Goal: Task Accomplishment & Management: Manage account settings

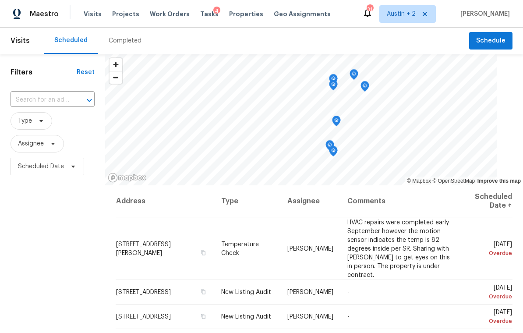
click at [113, 16] on span "Projects" at bounding box center [125, 14] width 27 height 9
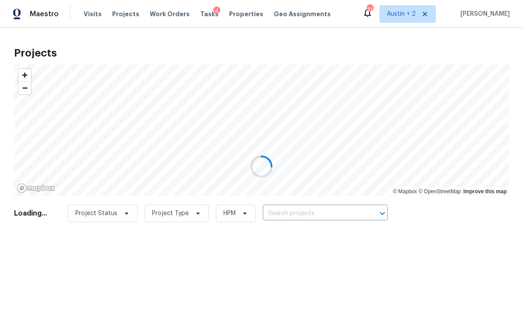
click at [321, 218] on div at bounding box center [261, 166] width 523 height 333
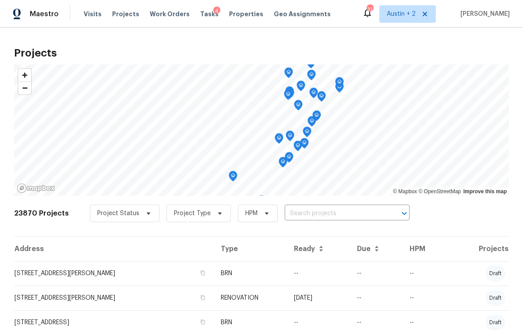
click at [342, 215] on input "text" at bounding box center [335, 214] width 100 height 14
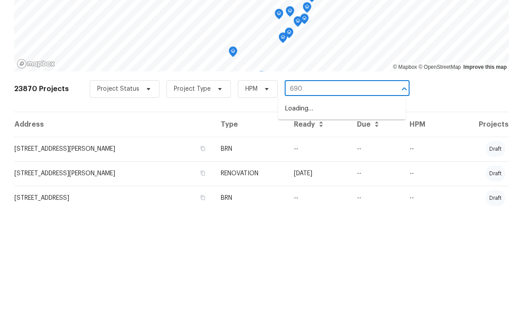
type input "6900"
click at [366, 226] on li "6900 Vallecito Dr, Austin, TX 78759" at bounding box center [341, 233] width 127 height 14
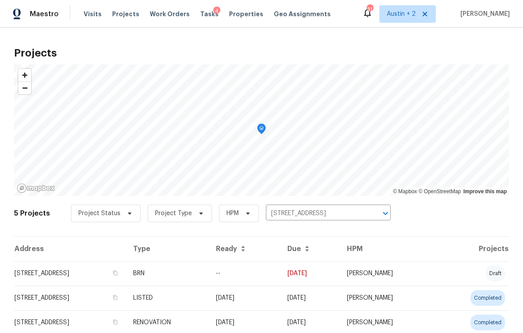
click at [101, 269] on td "6900 Vallecito Dr, Austin, TX 78759" at bounding box center [70, 273] width 112 height 25
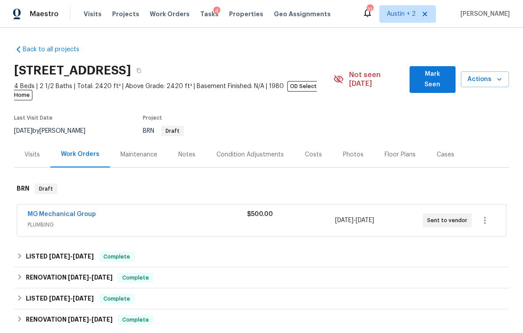
click at [432, 75] on span "Mark Seen" at bounding box center [432, 79] width 32 height 21
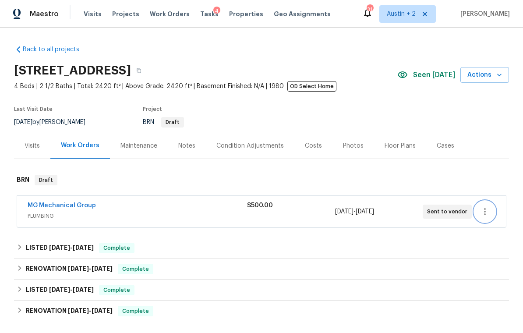
click at [488, 212] on icon "button" at bounding box center [484, 211] width 11 height 11
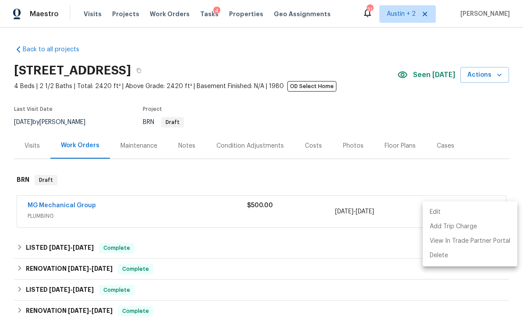
click at [454, 210] on li "Edit" at bounding box center [470, 212] width 95 height 14
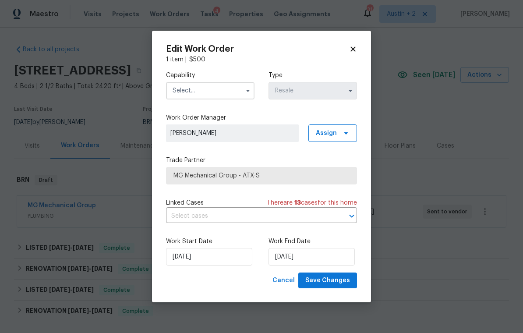
click at [246, 89] on icon "button" at bounding box center [247, 90] width 7 height 7
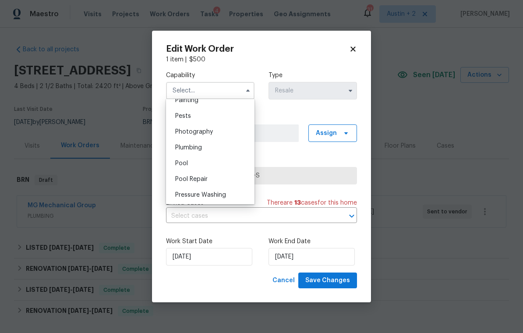
scroll to position [745, 0]
click at [203, 146] on div "Plumbing" at bounding box center [210, 147] width 84 height 16
type input "Plumbing"
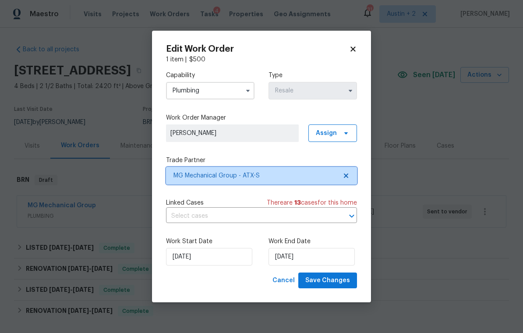
click at [278, 178] on span "MG Mechanical Group - ATX-S" at bounding box center [254, 175] width 163 height 9
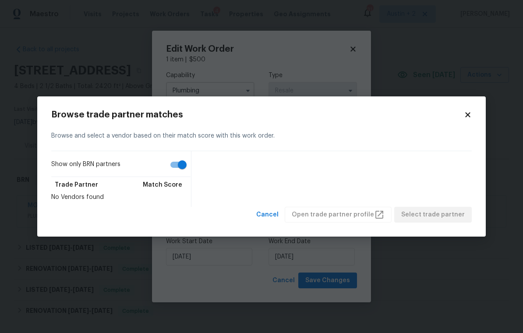
click at [173, 164] on input "Show only BRN partners" at bounding box center [182, 164] width 50 height 17
checkbox input "false"
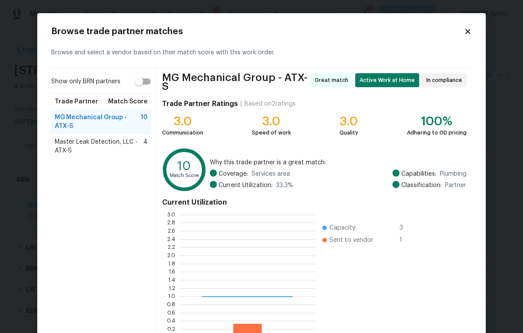
scroll to position [123, 136]
click at [107, 145] on span "Master Leak Detection, LLC - ATX-S" at bounding box center [99, 146] width 88 height 18
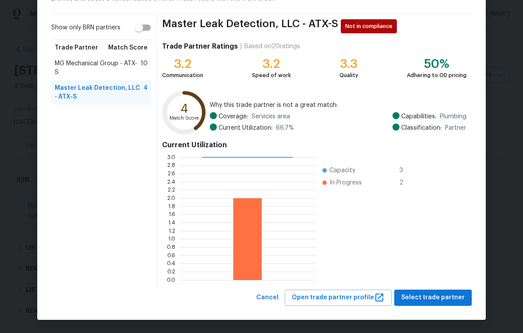
scroll to position [53, 0]
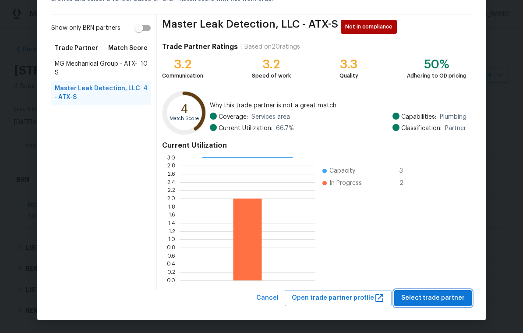
click at [429, 297] on span "Select trade partner" at bounding box center [432, 298] width 63 height 11
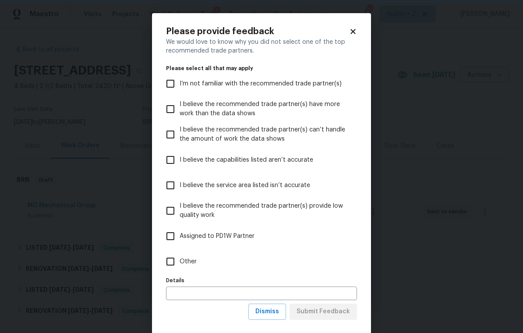
scroll to position [0, 0]
click at [185, 264] on span "Other" at bounding box center [188, 261] width 17 height 9
click at [180, 264] on input "Other" at bounding box center [170, 261] width 18 height 18
checkbox input "true"
click at [328, 313] on span "Submit Feedback" at bounding box center [322, 311] width 53 height 11
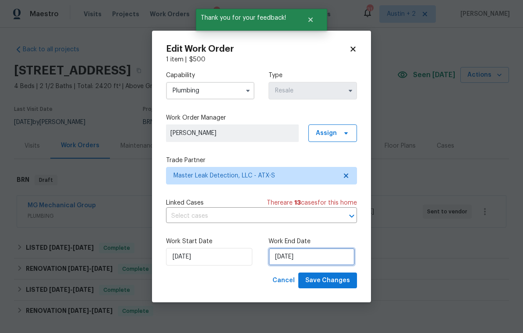
click at [321, 256] on input "[DATE]" at bounding box center [311, 257] width 86 height 18
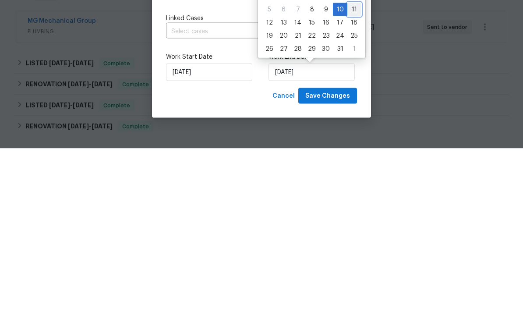
click at [355, 188] on div "11" at bounding box center [354, 194] width 14 height 12
type input "10/11/2025"
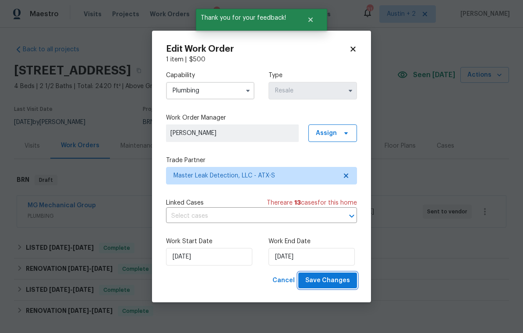
click at [335, 280] on span "Save Changes" at bounding box center [327, 280] width 45 height 11
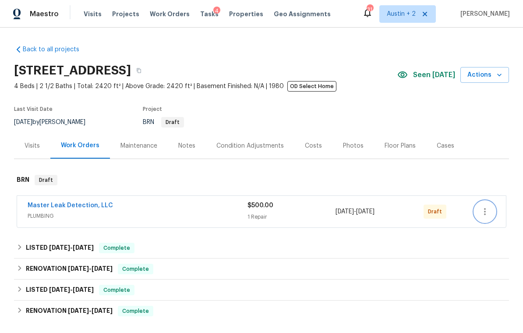
click at [488, 211] on icon "button" at bounding box center [484, 211] width 11 height 11
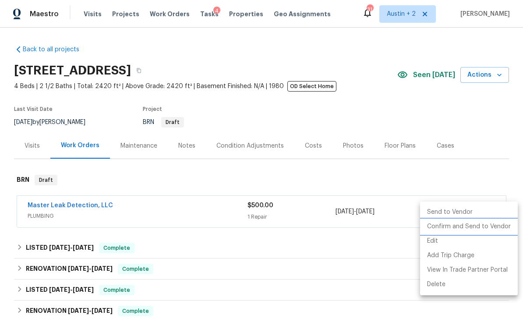
click at [450, 227] on li "Confirm and Send to Vendor" at bounding box center [469, 226] width 98 height 14
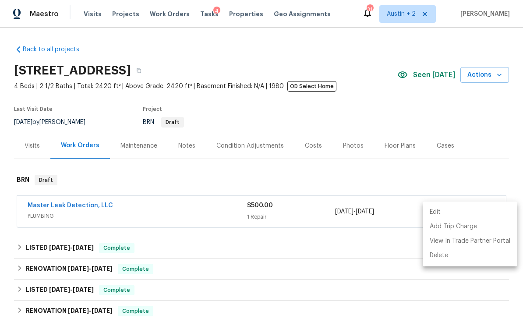
click at [473, 165] on div at bounding box center [261, 166] width 523 height 333
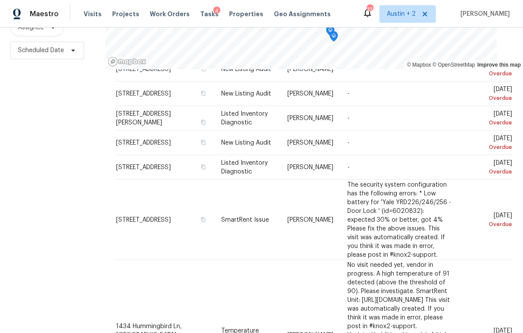
scroll to position [166, 0]
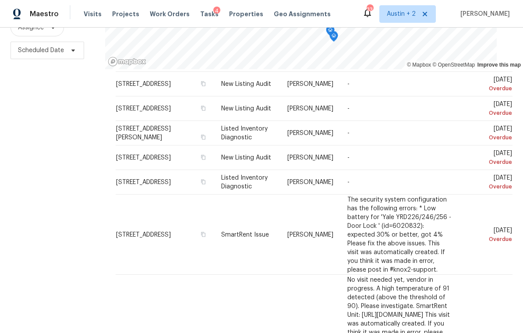
click at [0, 0] on icon at bounding box center [0, 0] width 0 height 0
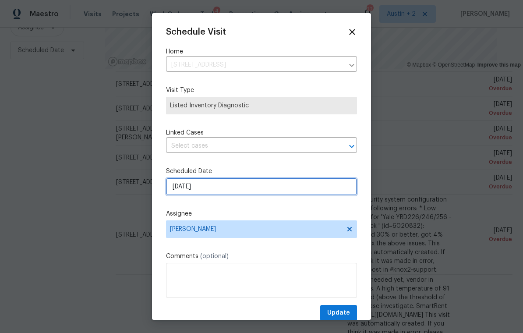
click at [210, 188] on input "10/8/2025" at bounding box center [261, 187] width 191 height 18
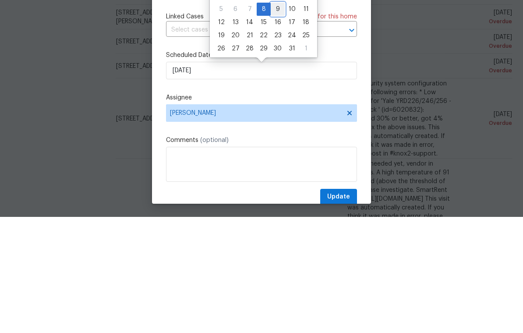
click at [277, 119] on div "9" at bounding box center [278, 125] width 14 height 12
type input "10/9/2025"
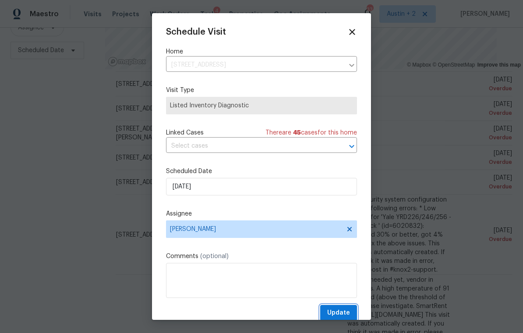
click at [338, 311] on span "Update" at bounding box center [338, 312] width 23 height 11
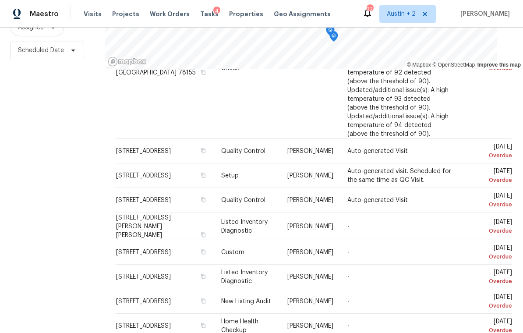
scroll to position [427, 0]
click at [0, 0] on icon at bounding box center [0, 0] width 0 height 0
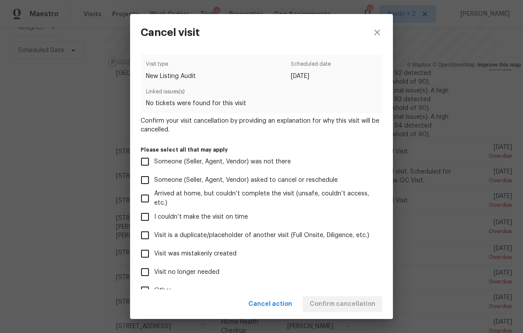
click at [231, 257] on span "Visit was mistakenly created" at bounding box center [195, 253] width 82 height 9
click at [154, 257] on input "Visit was mistakenly created" at bounding box center [145, 253] width 18 height 18
checkbox input "true"
click at [375, 300] on button "Confirm cancellation" at bounding box center [343, 304] width 80 height 16
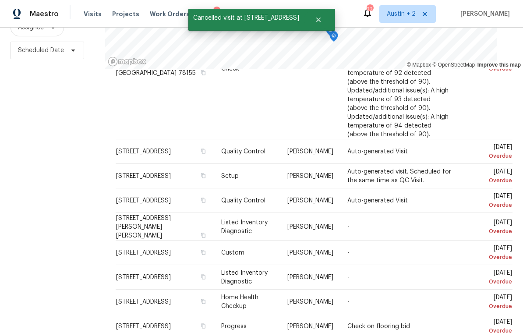
scroll to position [116, 0]
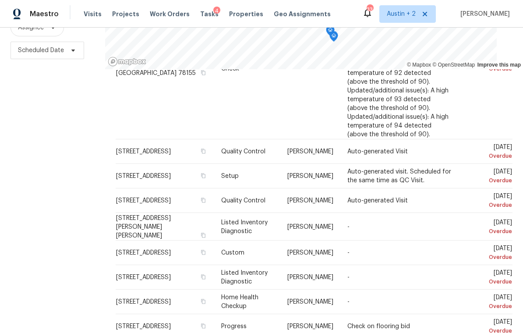
click at [0, 0] on icon at bounding box center [0, 0] width 0 height 0
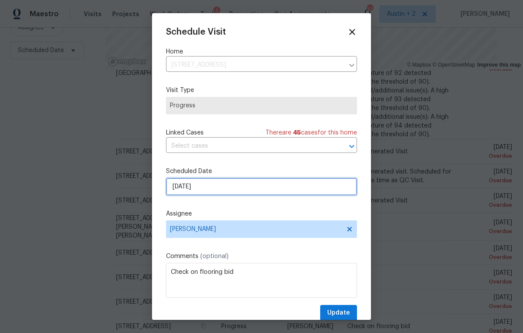
click at [243, 189] on input "[DATE]" at bounding box center [261, 187] width 191 height 18
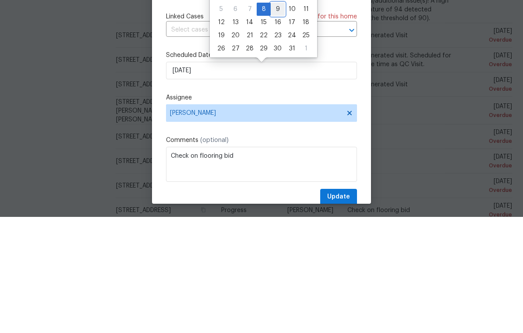
click at [278, 119] on div "9" at bounding box center [278, 125] width 14 height 12
type input "10/9/2025"
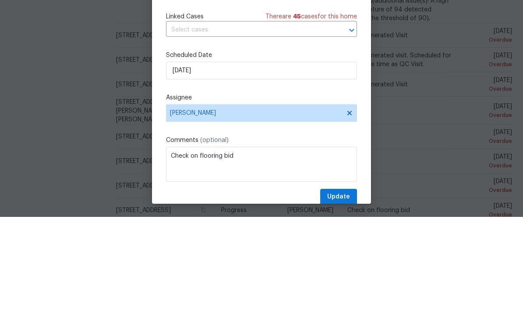
scroll to position [14, 0]
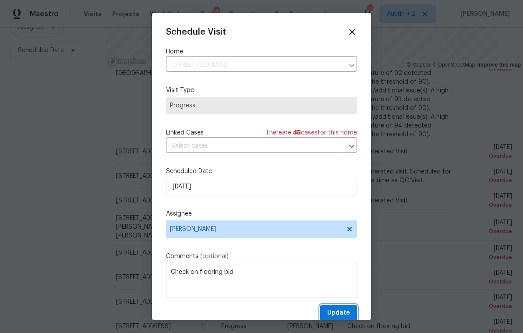
click at [342, 309] on button "Update" at bounding box center [338, 313] width 37 height 16
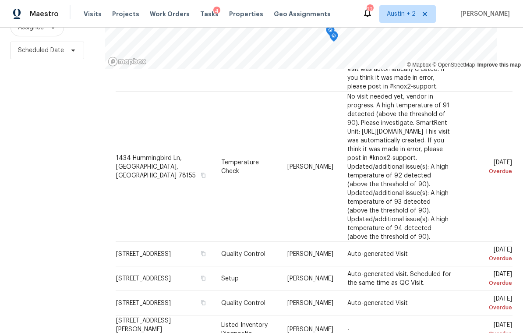
scroll to position [324, 0]
click at [201, 300] on icon "button" at bounding box center [203, 302] width 5 height 5
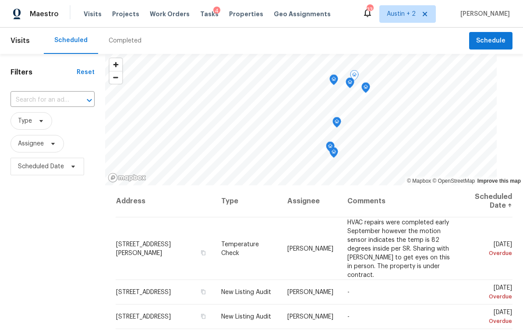
scroll to position [0, 0]
click at [490, 35] on span "Schedule" at bounding box center [490, 40] width 29 height 11
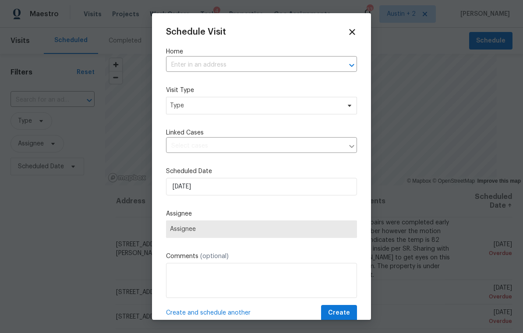
click at [256, 65] on input "text" at bounding box center [249, 65] width 166 height 14
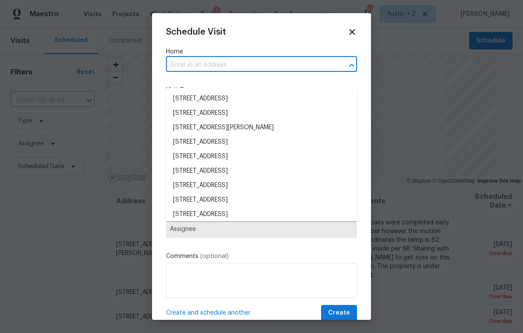
click at [223, 62] on input "text" at bounding box center [249, 65] width 166 height 14
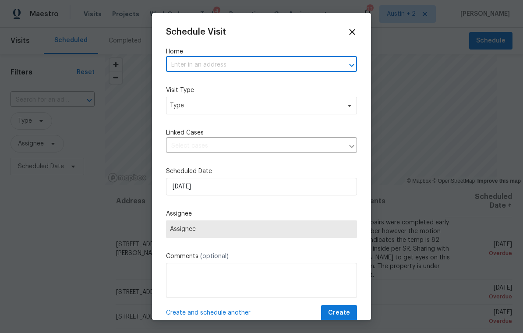
paste input "[STREET_ADDRESS]"
type input "[STREET_ADDRESS]"
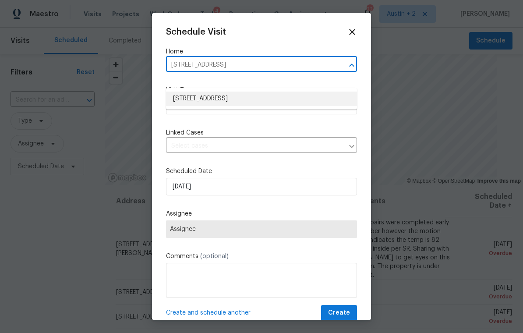
click at [246, 92] on li "[STREET_ADDRESS]" at bounding box center [261, 99] width 191 height 14
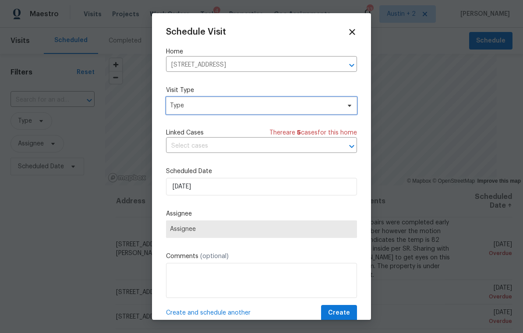
click at [260, 109] on span "Type" at bounding box center [255, 105] width 170 height 9
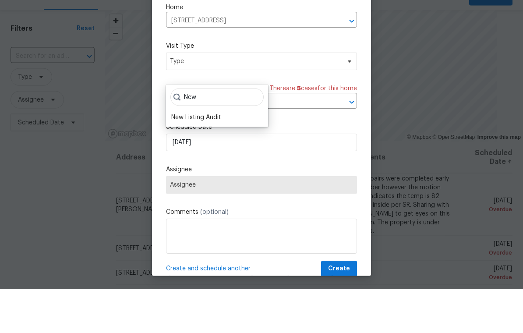
type input "New"
click at [216, 157] on div "New Listing Audit" at bounding box center [196, 161] width 50 height 9
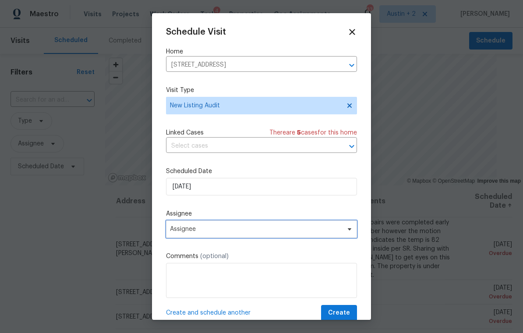
click at [233, 230] on span "Assignee" at bounding box center [256, 229] width 172 height 7
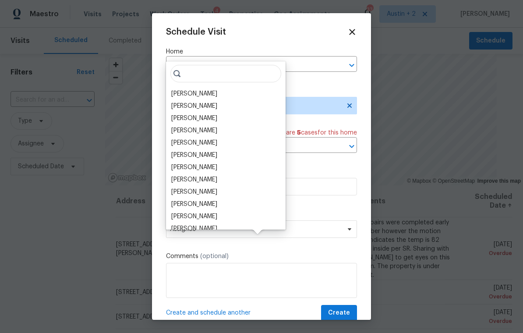
click at [214, 102] on div "[PERSON_NAME]" at bounding box center [194, 106] width 46 height 9
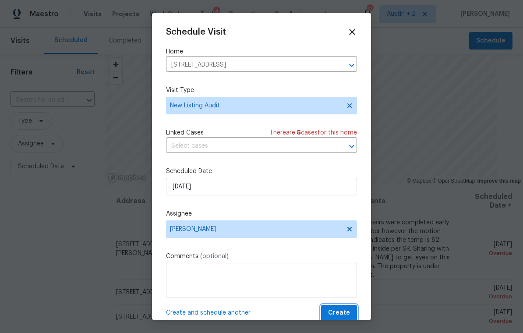
click at [343, 311] on span "Create" at bounding box center [339, 312] width 22 height 11
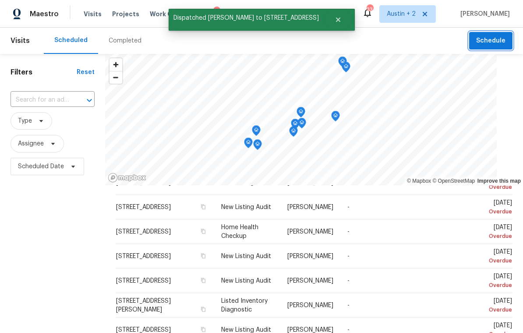
scroll to position [113, 0]
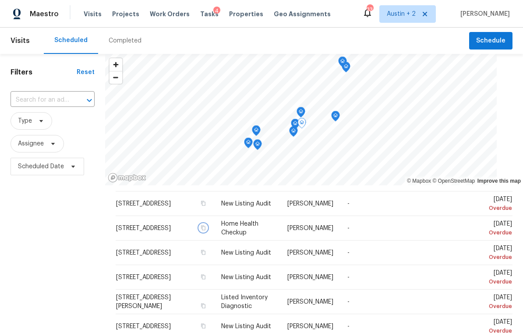
click at [201, 224] on button "button" at bounding box center [203, 228] width 8 height 8
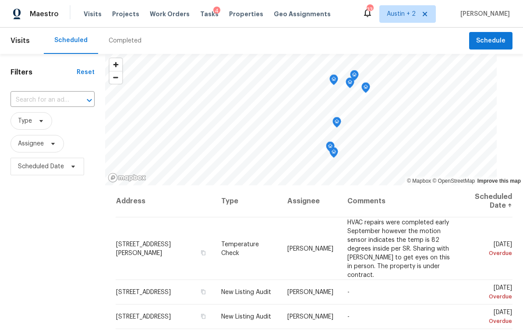
click at [51, 99] on input "text" at bounding box center [41, 100] width 60 height 14
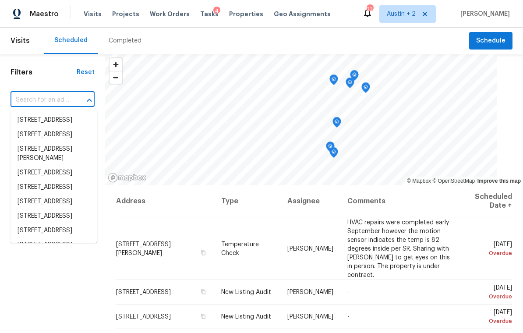
click at [39, 98] on input "text" at bounding box center [41, 100] width 60 height 14
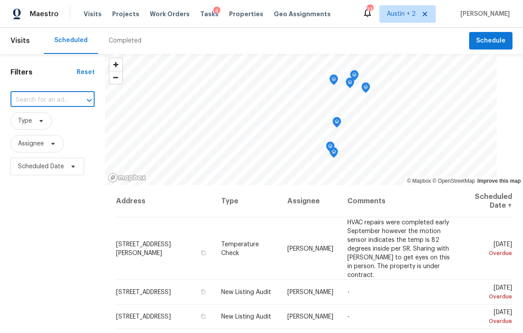
paste input "12370 Erstein Vly, Selma, TX 78154"
type input "12370 Erstein Vly, Selma, TX 78154"
click at [75, 121] on li "12370 Erstein Vly, Selma, TX 78154" at bounding box center [54, 120] width 87 height 14
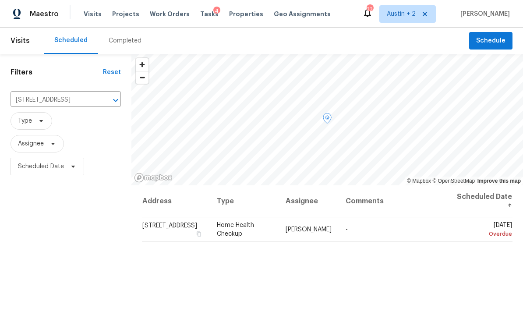
click at [0, 0] on icon at bounding box center [0, 0] width 0 height 0
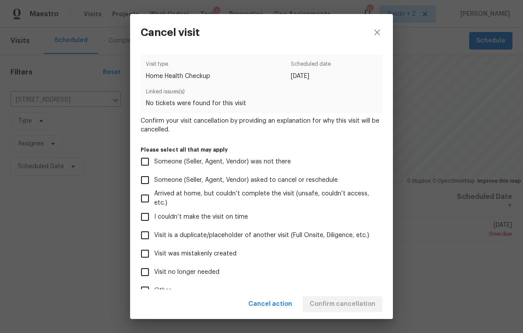
click at [231, 254] on span "Visit was mistakenly created" at bounding box center [195, 253] width 82 height 9
click at [154, 254] on input "Visit was mistakenly created" at bounding box center [145, 253] width 18 height 18
checkbox input "true"
click at [350, 302] on span "Confirm cancellation" at bounding box center [343, 304] width 66 height 11
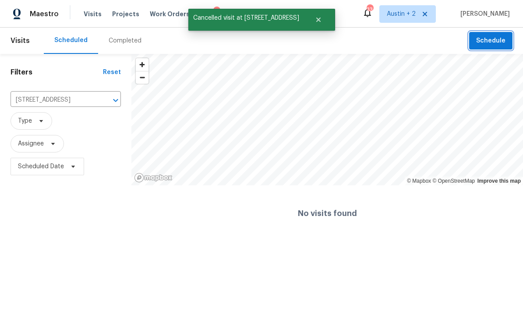
click at [485, 40] on span "Schedule" at bounding box center [490, 40] width 29 height 11
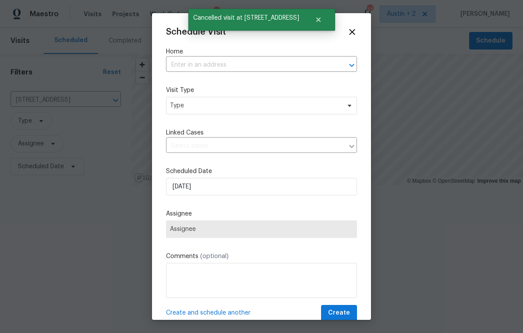
click at [257, 64] on input "text" at bounding box center [249, 65] width 166 height 14
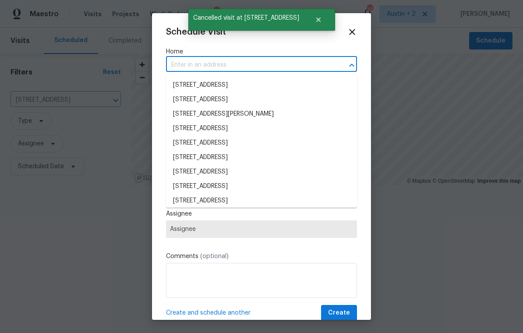
click at [216, 63] on input "text" at bounding box center [249, 65] width 166 height 14
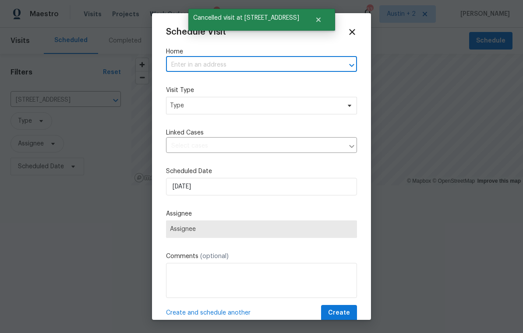
paste input "12370 Erstein Vly, Selma, TX 78154"
type input "12370 Erstein Vly, Selma, TX 78154"
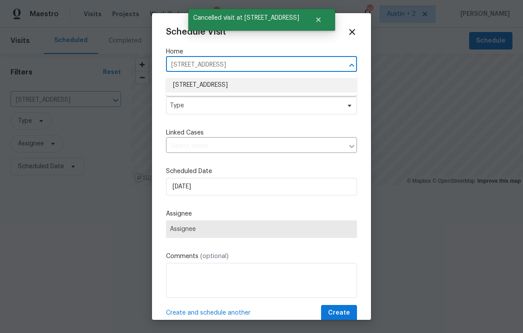
click at [248, 83] on li "12370 Erstein Vly, Selma, TX 78154" at bounding box center [261, 85] width 191 height 14
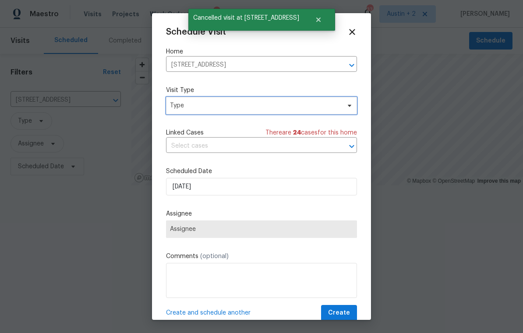
click at [256, 105] on span "Type" at bounding box center [255, 105] width 170 height 9
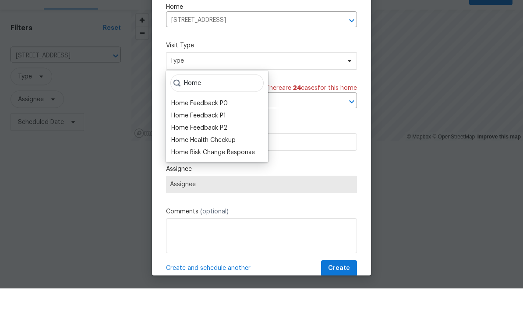
type input "Home"
click at [224, 180] on div "Home Health Checkup" at bounding box center [203, 184] width 64 height 9
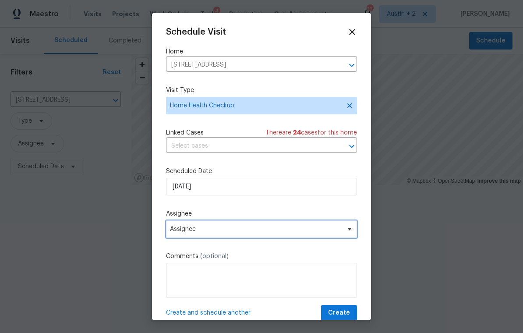
click at [222, 228] on span "Assignee" at bounding box center [256, 229] width 172 height 7
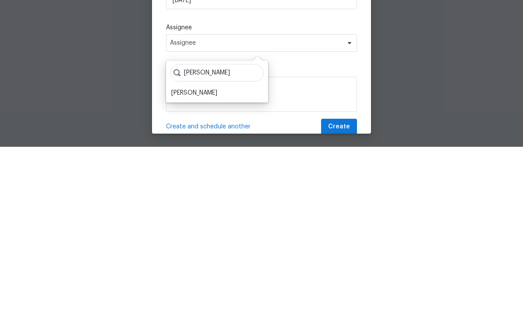
type input "Sheil"
click at [213, 275] on div "[PERSON_NAME]" at bounding box center [194, 279] width 46 height 9
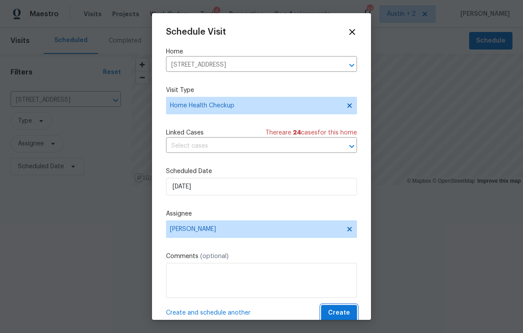
click at [342, 313] on span "Create" at bounding box center [339, 312] width 22 height 11
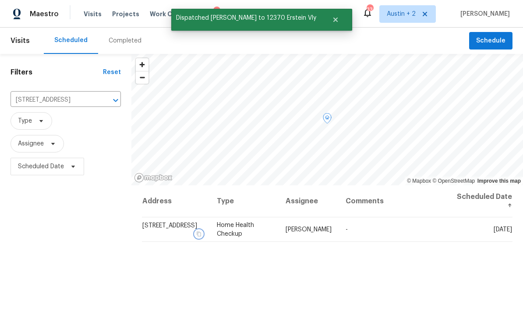
click at [203, 230] on button "button" at bounding box center [199, 234] width 8 height 8
click at [166, 228] on span "12370 Erstein Vly, Selma, TX 78154" at bounding box center [169, 225] width 55 height 6
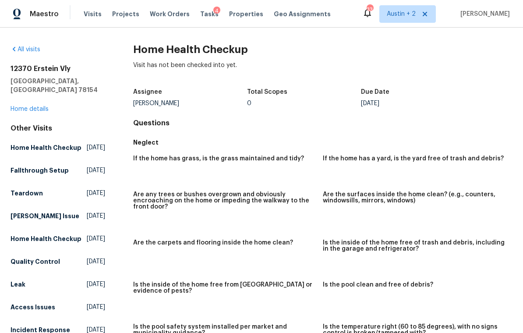
click at [46, 106] on link "Home details" at bounding box center [30, 109] width 38 height 6
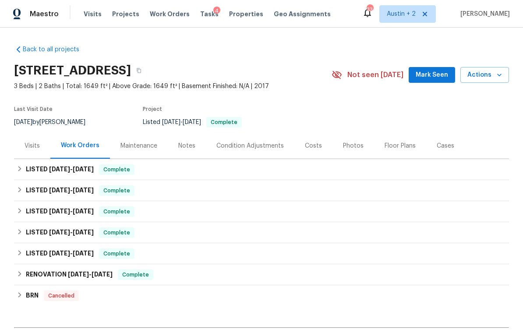
click at [34, 149] on div "Visits" at bounding box center [32, 145] width 15 height 9
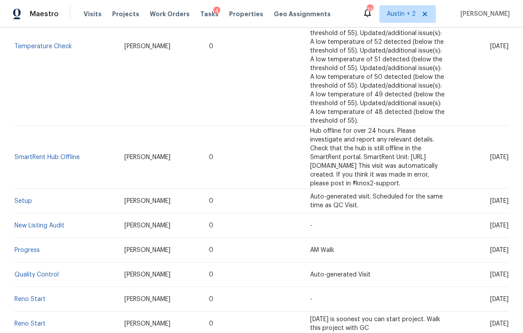
scroll to position [508, 0]
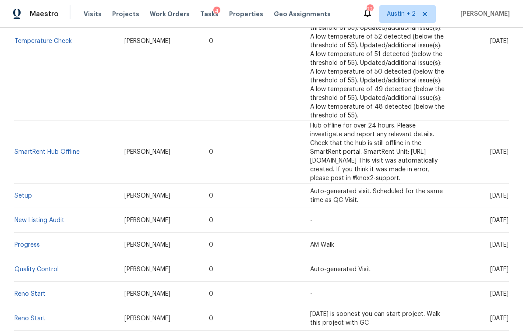
click at [60, 217] on link "New Listing Audit" at bounding box center [39, 220] width 50 height 6
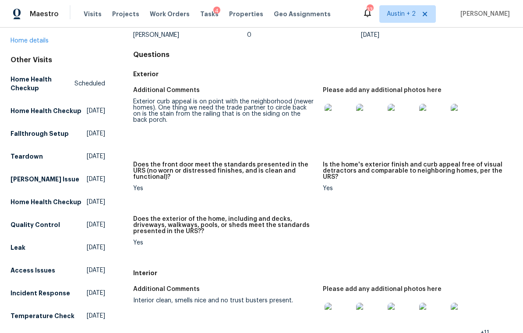
scroll to position [67, 0]
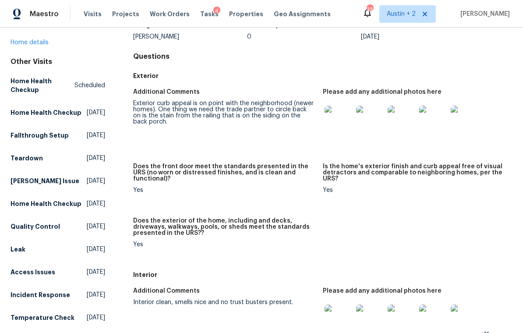
click at [339, 120] on img at bounding box center [338, 120] width 28 height 28
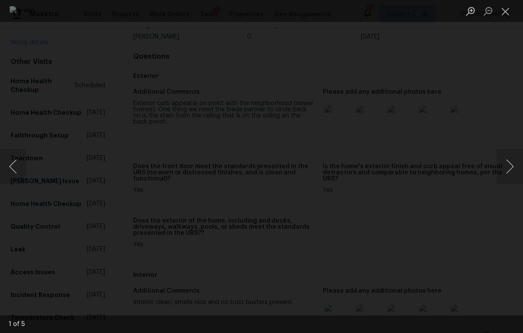
click at [505, 164] on button "Next image" at bounding box center [510, 166] width 26 height 35
click at [504, 162] on button "Next image" at bounding box center [510, 166] width 26 height 35
click at [504, 161] on button "Next image" at bounding box center [510, 166] width 26 height 35
click at [508, 13] on button "Close lightbox" at bounding box center [506, 11] width 18 height 15
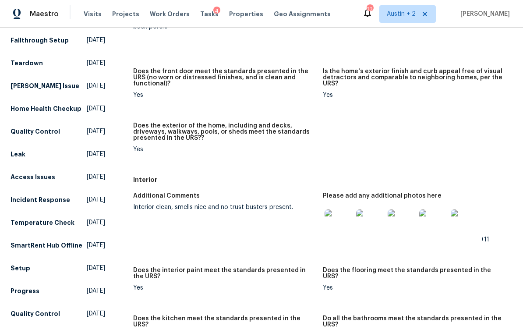
scroll to position [182, 0]
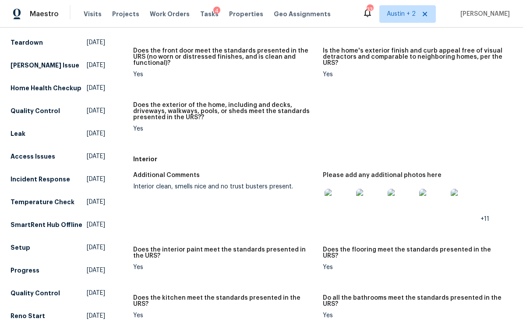
click at [339, 207] on img at bounding box center [338, 203] width 28 height 28
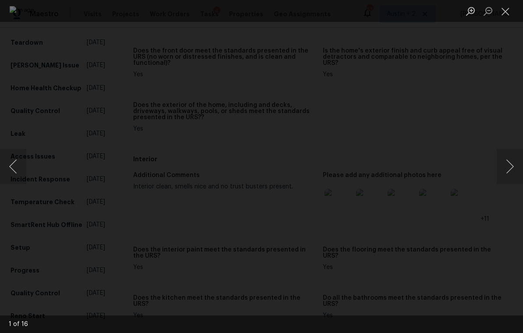
click at [509, 169] on button "Next image" at bounding box center [510, 166] width 26 height 35
click at [509, 167] on button "Next image" at bounding box center [510, 166] width 26 height 35
click at [508, 169] on button "Next image" at bounding box center [510, 166] width 26 height 35
click at [507, 171] on button "Next image" at bounding box center [510, 166] width 26 height 35
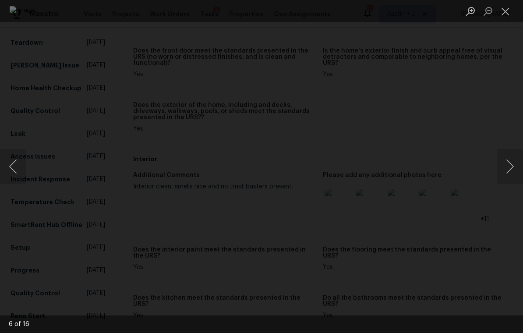
click at [508, 169] on button "Next image" at bounding box center [510, 166] width 26 height 35
click at [507, 170] on button "Next image" at bounding box center [510, 166] width 26 height 35
click at [508, 170] on button "Next image" at bounding box center [510, 166] width 26 height 35
click at [507, 170] on button "Next image" at bounding box center [510, 166] width 26 height 35
click at [507, 172] on button "Next image" at bounding box center [510, 166] width 26 height 35
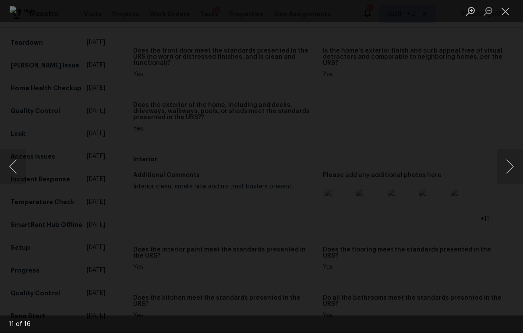
click at [507, 172] on button "Next image" at bounding box center [510, 166] width 26 height 35
click at [507, 173] on button "Next image" at bounding box center [510, 166] width 26 height 35
click at [508, 173] on button "Next image" at bounding box center [510, 166] width 26 height 35
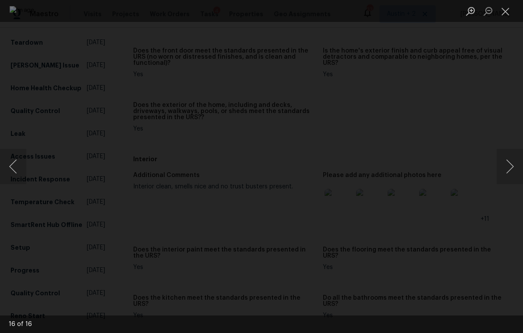
click at [507, 173] on button "Next image" at bounding box center [510, 166] width 26 height 35
click at [507, 175] on button "Next image" at bounding box center [510, 166] width 26 height 35
click at [508, 174] on button "Next image" at bounding box center [510, 166] width 26 height 35
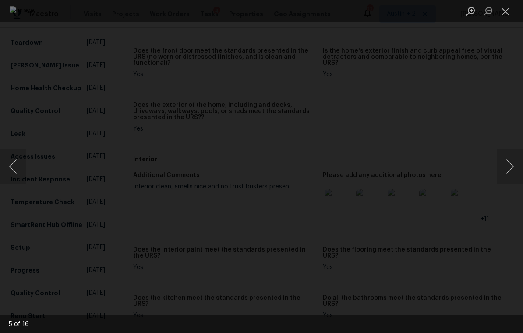
click at [508, 173] on button "Next image" at bounding box center [510, 166] width 26 height 35
click at [508, 10] on button "Close lightbox" at bounding box center [506, 11] width 18 height 15
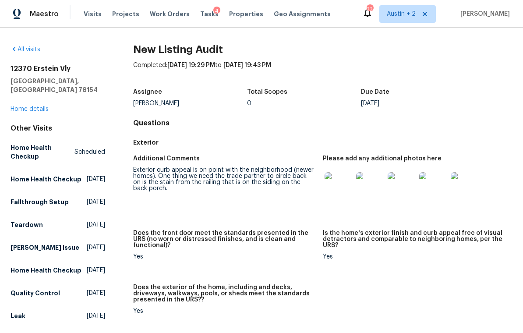
scroll to position [0, 0]
click at [39, 106] on link "Home details" at bounding box center [30, 109] width 38 height 6
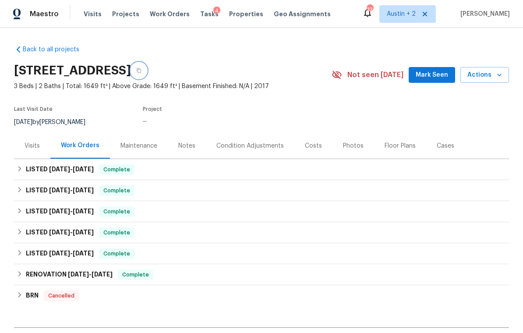
click at [147, 71] on button "button" at bounding box center [139, 71] width 16 height 16
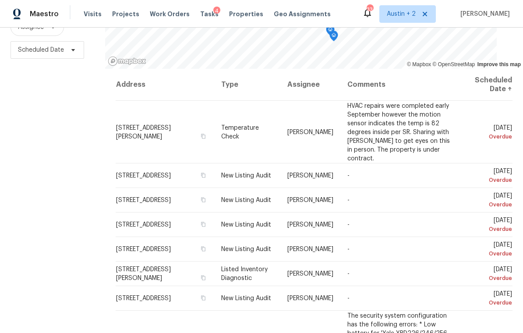
scroll to position [116, 0]
click at [0, 0] on span at bounding box center [0, 0] width 0 height 0
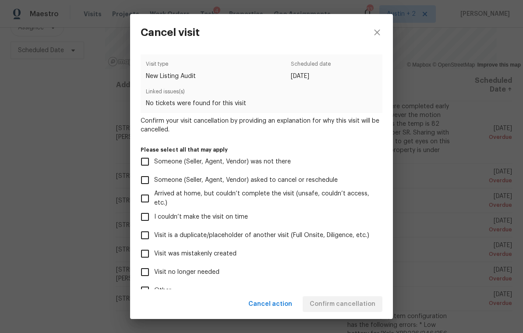
click at [219, 257] on span "Visit was mistakenly created" at bounding box center [195, 253] width 82 height 9
click at [154, 257] on input "Visit was mistakenly created" at bounding box center [145, 253] width 18 height 18
checkbox input "true"
click at [348, 303] on span "Confirm cancellation" at bounding box center [343, 304] width 66 height 11
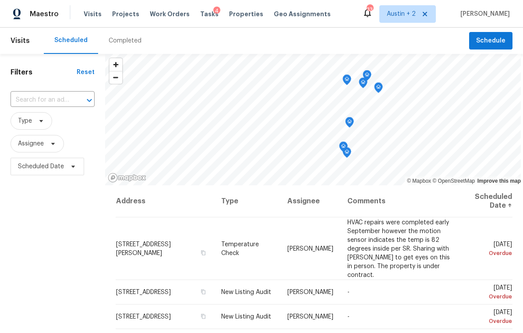
scroll to position [0, 0]
click at [128, 15] on span "Projects" at bounding box center [125, 14] width 27 height 9
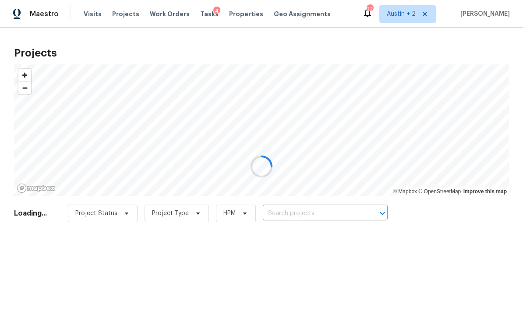
click at [319, 213] on div at bounding box center [261, 166] width 523 height 333
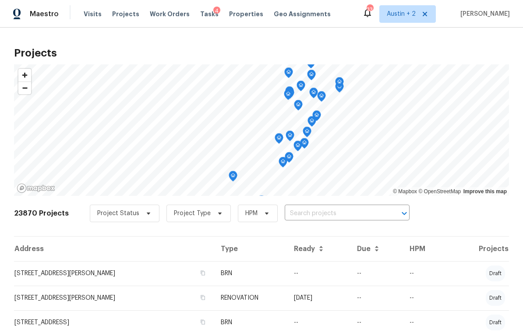
click at [310, 209] on input "text" at bounding box center [335, 214] width 100 height 14
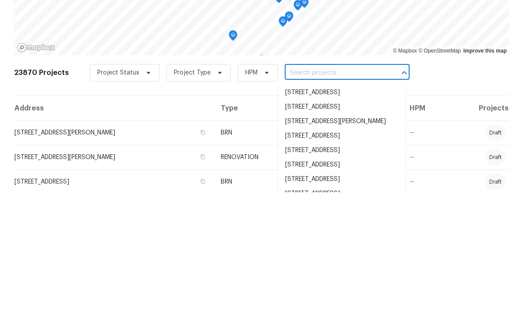
click at [304, 207] on input "text" at bounding box center [335, 214] width 100 height 14
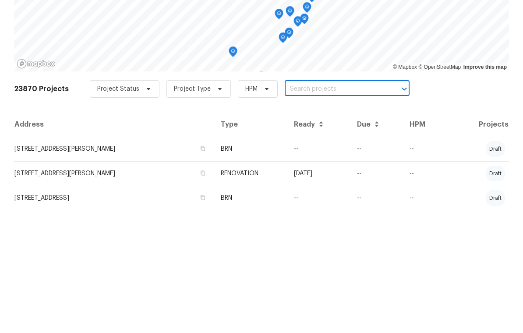
click at [293, 207] on input "text" at bounding box center [335, 214] width 100 height 14
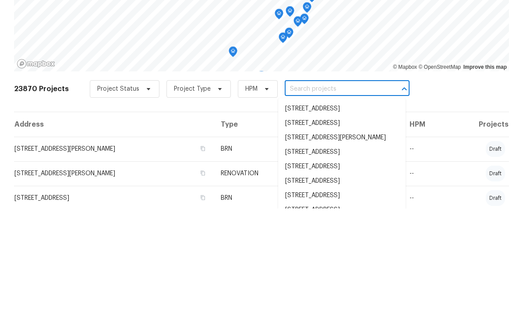
paste input "[STREET_ADDRESS]"
type input "[STREET_ADDRESS]"
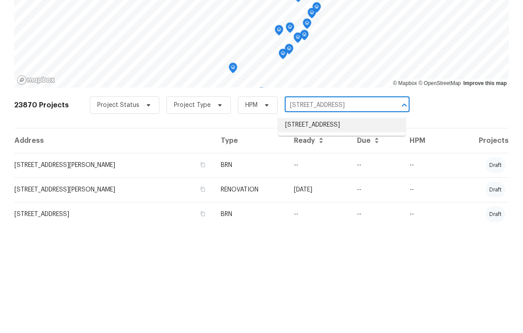
click at [327, 226] on li "[STREET_ADDRESS]" at bounding box center [341, 233] width 127 height 14
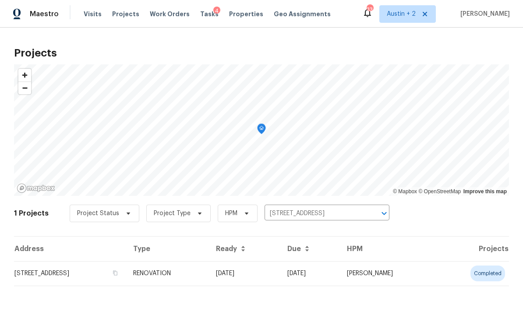
click at [97, 275] on td "[STREET_ADDRESS]" at bounding box center [70, 273] width 112 height 25
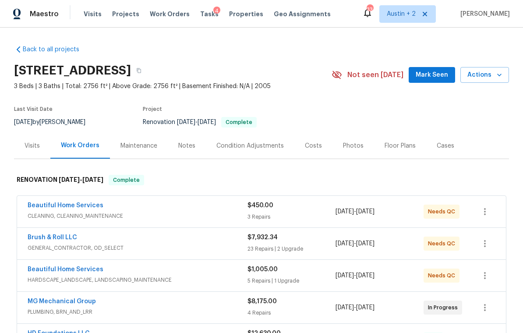
click at [437, 72] on span "Mark Seen" at bounding box center [432, 75] width 32 height 11
click at [348, 149] on div "Photos" at bounding box center [353, 145] width 21 height 9
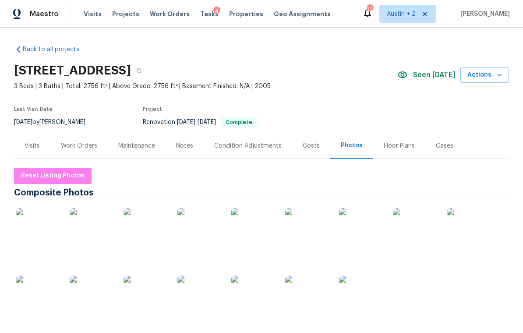
click at [32, 233] on img at bounding box center [38, 230] width 44 height 44
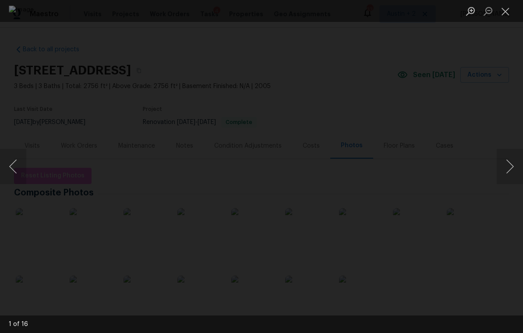
click at [506, 169] on button "Next image" at bounding box center [510, 166] width 26 height 35
click at [509, 166] on button "Next image" at bounding box center [510, 166] width 26 height 35
click at [506, 166] on button "Next image" at bounding box center [510, 166] width 26 height 35
click at [507, 165] on button "Next image" at bounding box center [510, 166] width 26 height 35
click at [507, 166] on button "Next image" at bounding box center [510, 166] width 26 height 35
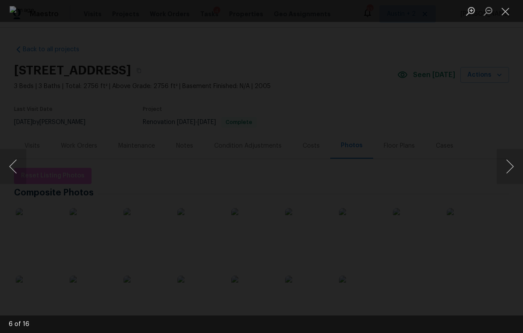
click at [505, 166] on button "Next image" at bounding box center [510, 166] width 26 height 35
click at [19, 168] on button "Previous image" at bounding box center [13, 166] width 26 height 35
click at [508, 163] on button "Next image" at bounding box center [510, 166] width 26 height 35
click at [509, 162] on button "Next image" at bounding box center [510, 166] width 26 height 35
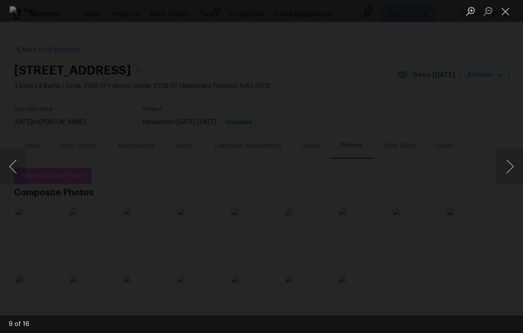
click at [508, 162] on button "Next image" at bounding box center [510, 166] width 26 height 35
click at [22, 165] on button "Previous image" at bounding box center [13, 166] width 26 height 35
click at [508, 162] on button "Next image" at bounding box center [510, 166] width 26 height 35
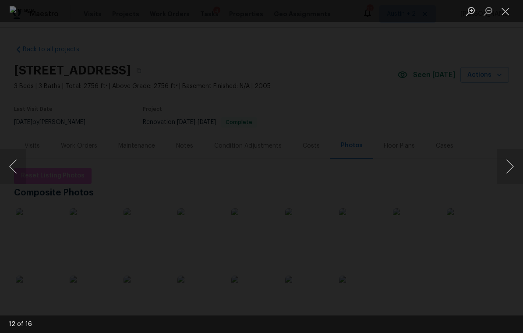
click at [508, 162] on button "Next image" at bounding box center [510, 166] width 26 height 35
click at [8, 154] on button "Previous image" at bounding box center [13, 166] width 26 height 35
click at [19, 165] on button "Previous image" at bounding box center [13, 166] width 26 height 35
click at [20, 166] on button "Previous image" at bounding box center [13, 166] width 26 height 35
click at [17, 162] on button "Previous image" at bounding box center [13, 166] width 26 height 35
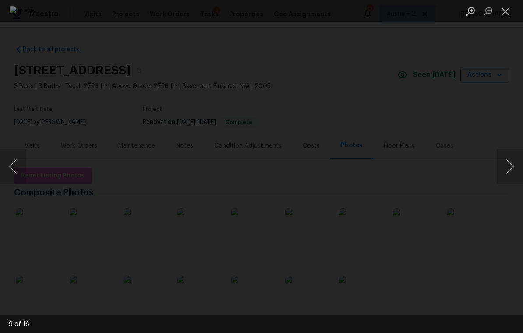
click at [504, 173] on button "Next image" at bounding box center [510, 166] width 26 height 35
click at [507, 174] on button "Next image" at bounding box center [510, 166] width 26 height 35
click at [513, 168] on button "Next image" at bounding box center [510, 166] width 26 height 35
click at [508, 168] on button "Next image" at bounding box center [510, 166] width 26 height 35
click at [511, 168] on button "Next image" at bounding box center [510, 166] width 26 height 35
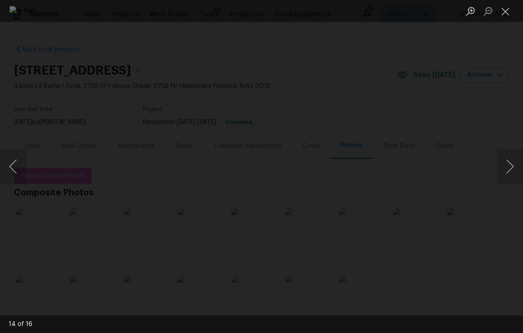
click at [508, 169] on button "Next image" at bounding box center [510, 166] width 26 height 35
click at [512, 166] on button "Next image" at bounding box center [510, 166] width 26 height 35
click at [511, 166] on button "Next image" at bounding box center [510, 166] width 26 height 35
click at [510, 166] on button "Next image" at bounding box center [510, 166] width 26 height 35
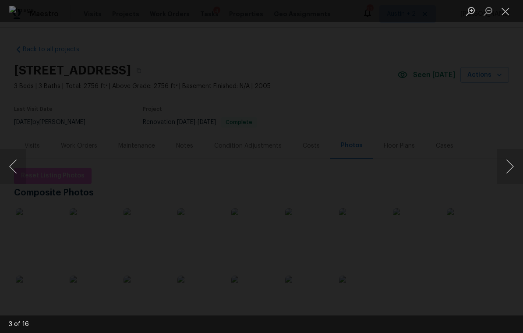
click at [510, 166] on button "Next image" at bounding box center [510, 166] width 26 height 35
click at [511, 165] on button "Next image" at bounding box center [510, 166] width 26 height 35
click at [509, 166] on button "Next image" at bounding box center [510, 166] width 26 height 35
click at [20, 170] on button "Previous image" at bounding box center [13, 166] width 26 height 35
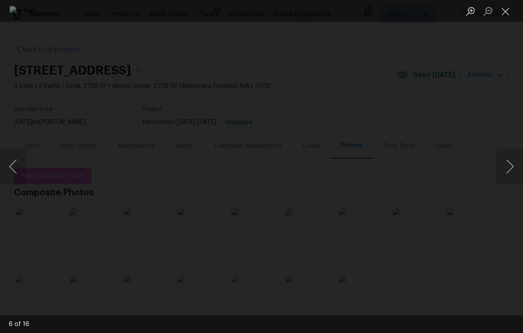
click at [510, 168] on button "Next image" at bounding box center [510, 166] width 26 height 35
click at [509, 169] on button "Next image" at bounding box center [510, 166] width 26 height 35
click at [510, 170] on button "Next image" at bounding box center [510, 166] width 26 height 35
click at [509, 169] on button "Next image" at bounding box center [510, 166] width 26 height 35
click at [508, 169] on button "Next image" at bounding box center [510, 166] width 26 height 35
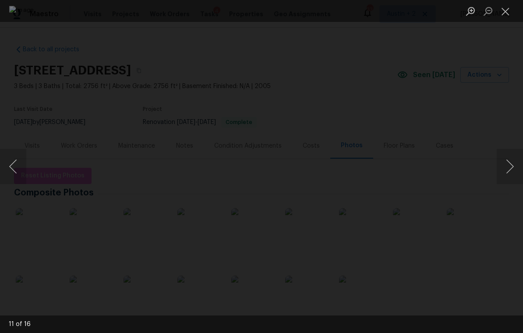
click at [507, 169] on button "Next image" at bounding box center [510, 166] width 26 height 35
click at [511, 167] on button "Next image" at bounding box center [510, 166] width 26 height 35
click at [510, 14] on button "Close lightbox" at bounding box center [506, 11] width 18 height 15
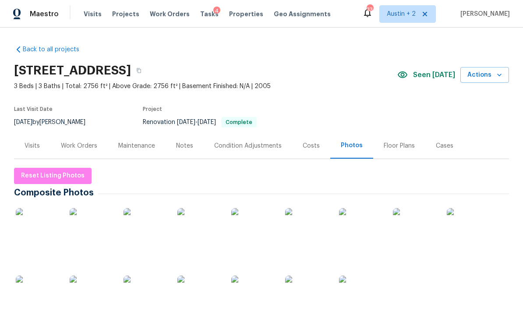
click at [187, 148] on div "Notes" at bounding box center [184, 145] width 17 height 9
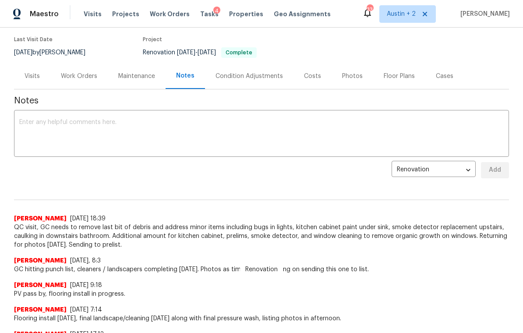
scroll to position [102, 0]
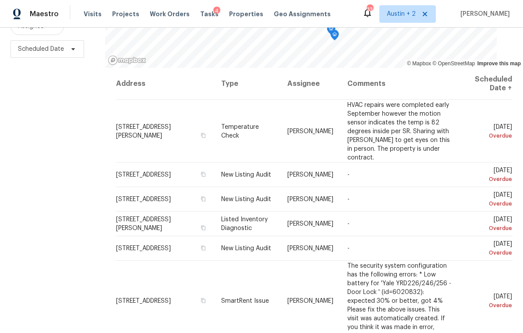
scroll to position [116, 0]
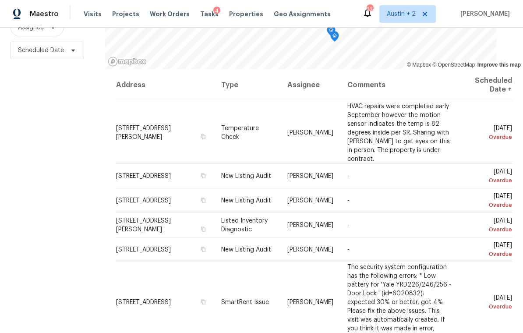
click at [0, 0] on icon at bounding box center [0, 0] width 0 height 0
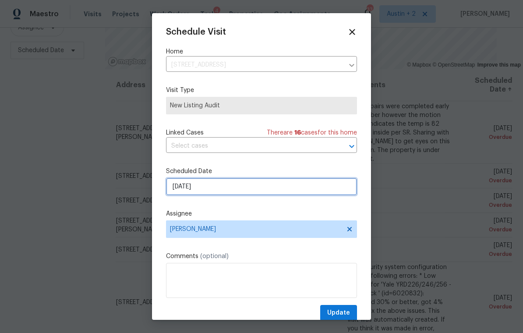
click at [220, 185] on input "[DATE]" at bounding box center [261, 187] width 191 height 18
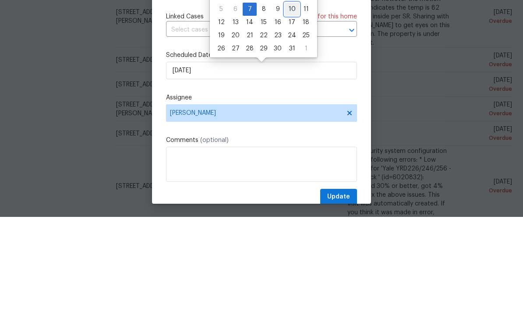
click at [292, 119] on div "10" at bounding box center [292, 125] width 14 height 12
type input "[DATE]"
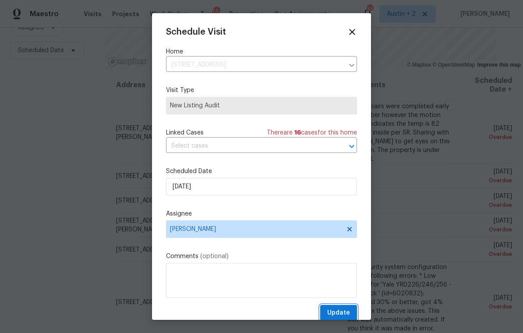
click at [341, 313] on span "Update" at bounding box center [338, 312] width 23 height 11
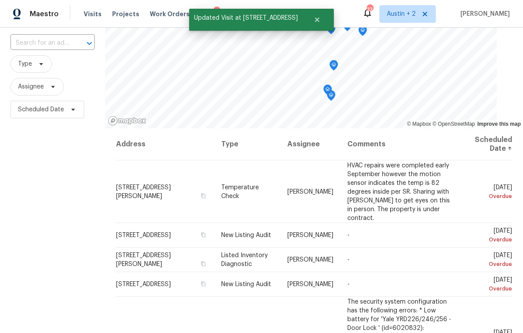
scroll to position [50, 0]
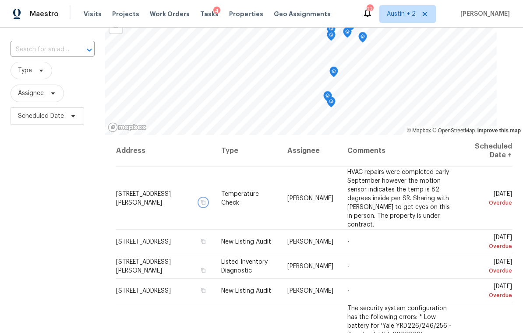
click at [201, 198] on button "button" at bounding box center [203, 202] width 8 height 8
click at [159, 175] on td "[STREET_ADDRESS][PERSON_NAME]" at bounding box center [165, 198] width 99 height 63
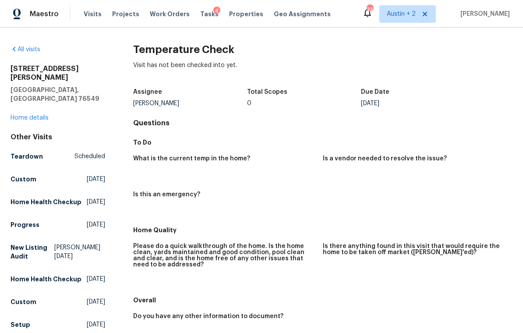
click at [45, 115] on link "Home details" at bounding box center [30, 118] width 38 height 6
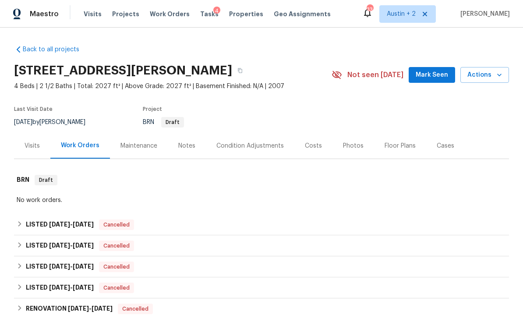
click at [433, 74] on span "Mark Seen" at bounding box center [432, 75] width 32 height 11
click at [188, 147] on div "Notes" at bounding box center [186, 145] width 17 height 9
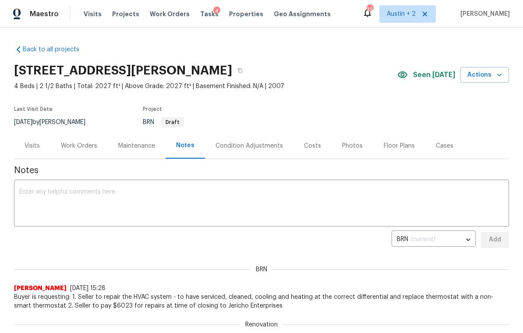
click at [92, 17] on span "Visits" at bounding box center [93, 14] width 18 height 9
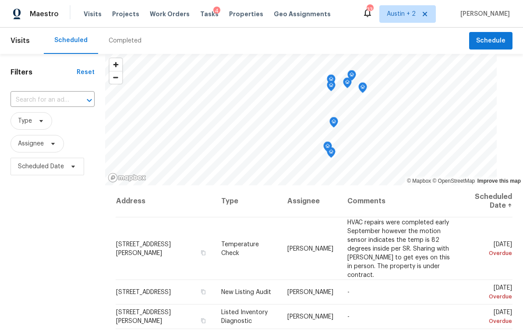
click at [0, 0] on span at bounding box center [0, 0] width 0 height 0
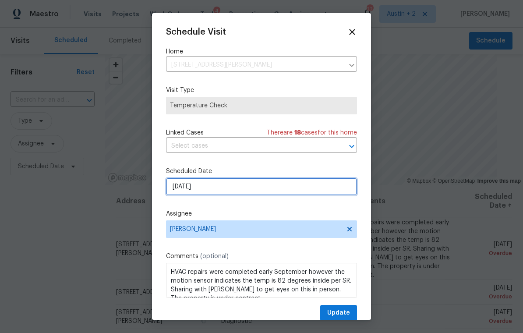
click at [227, 193] on input "[DATE]" at bounding box center [261, 187] width 191 height 18
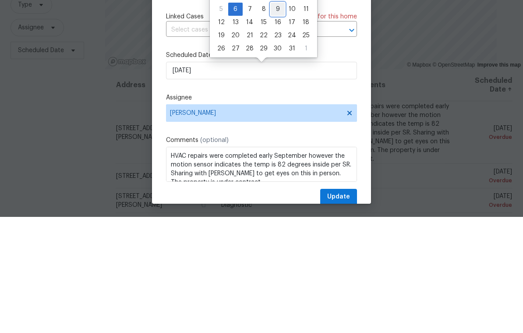
click at [276, 119] on div "9" at bounding box center [278, 125] width 14 height 12
type input "[DATE]"
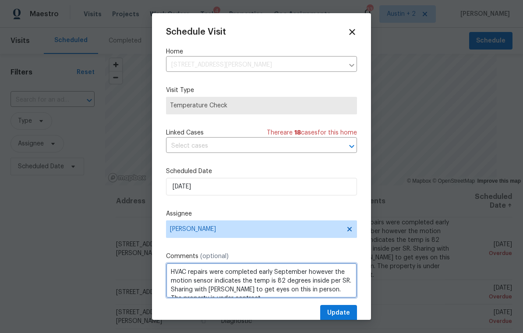
click at [173, 283] on textarea "HVAC repairs were completed early September however the motion sensor indicates…" at bounding box center [261, 280] width 191 height 35
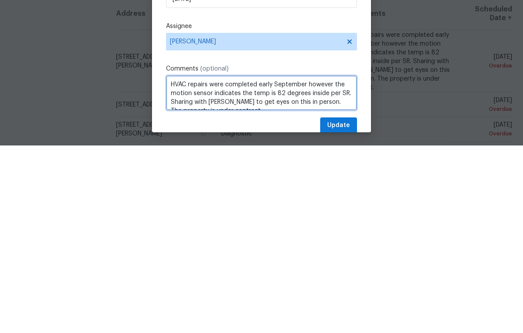
click at [175, 263] on textarea "HVAC repairs were completed early September however the motion sensor indicates…" at bounding box center [261, 280] width 191 height 35
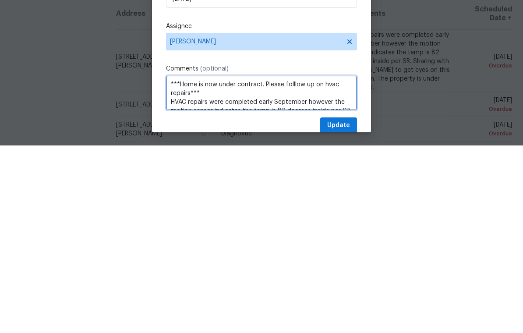
type textarea "***Home is now under contract. Please folllow up on hvac repairs*** HVAC repair…"
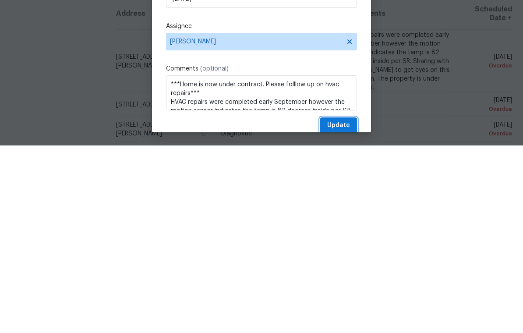
click at [339, 307] on span "Update" at bounding box center [338, 312] width 23 height 11
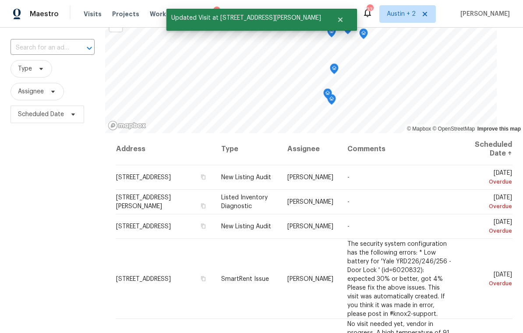
scroll to position [61, 0]
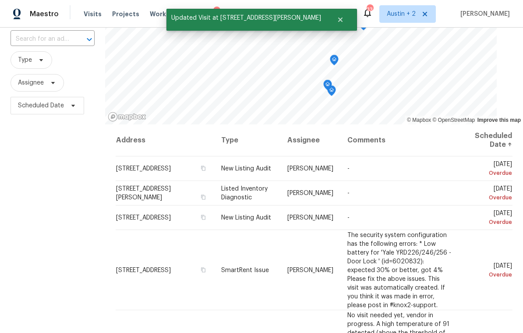
click at [0, 0] on span at bounding box center [0, 0] width 0 height 0
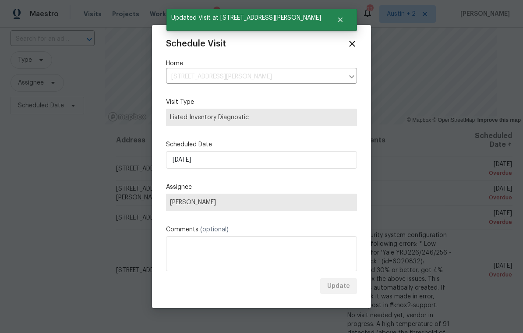
click at [485, 180] on div at bounding box center [261, 166] width 523 height 333
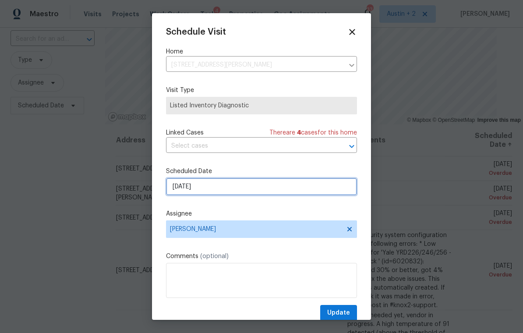
click at [178, 190] on input "[DATE]" at bounding box center [261, 187] width 191 height 18
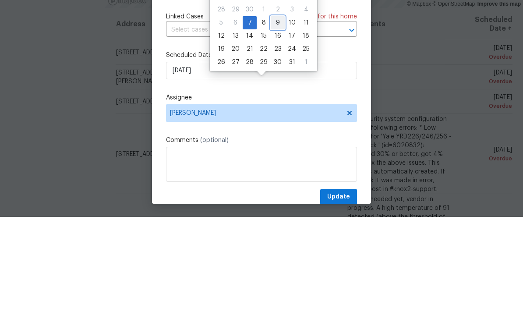
click at [274, 133] on div "9" at bounding box center [278, 139] width 14 height 12
type input "[DATE]"
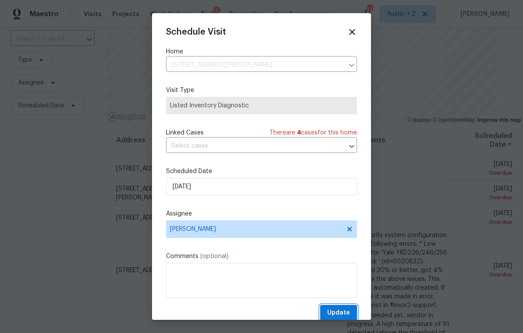
click at [335, 316] on span "Update" at bounding box center [338, 312] width 23 height 11
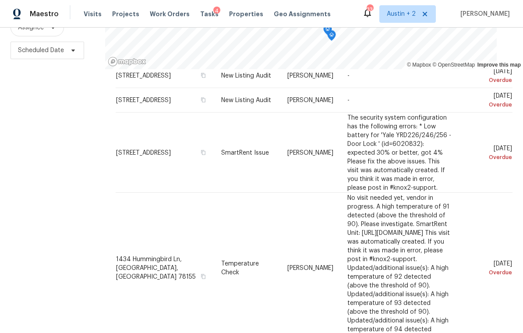
scroll to position [26, 0]
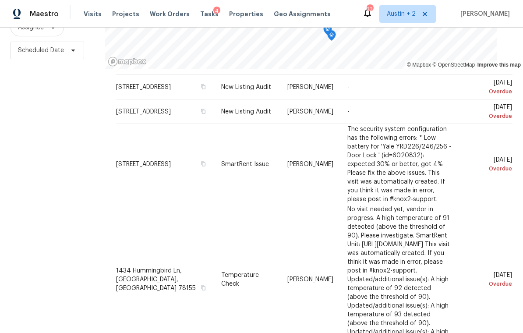
click at [0, 0] on icon at bounding box center [0, 0] width 0 height 0
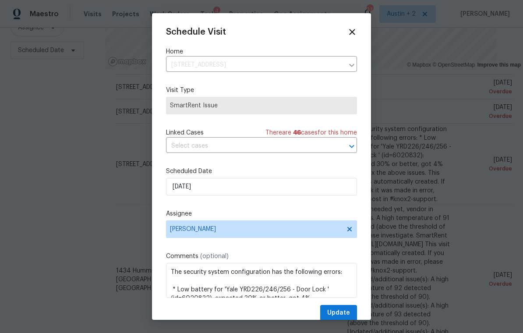
click at [352, 24] on div "Schedule Visit Home [STREET_ADDRESS] ​ Visit Type SmartRent Issue Linked Cases …" at bounding box center [261, 166] width 219 height 307
click at [353, 31] on icon at bounding box center [352, 32] width 6 height 6
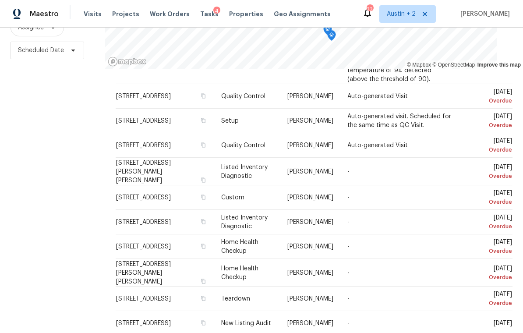
scroll to position [297, 0]
